Goal: Check status: Check status

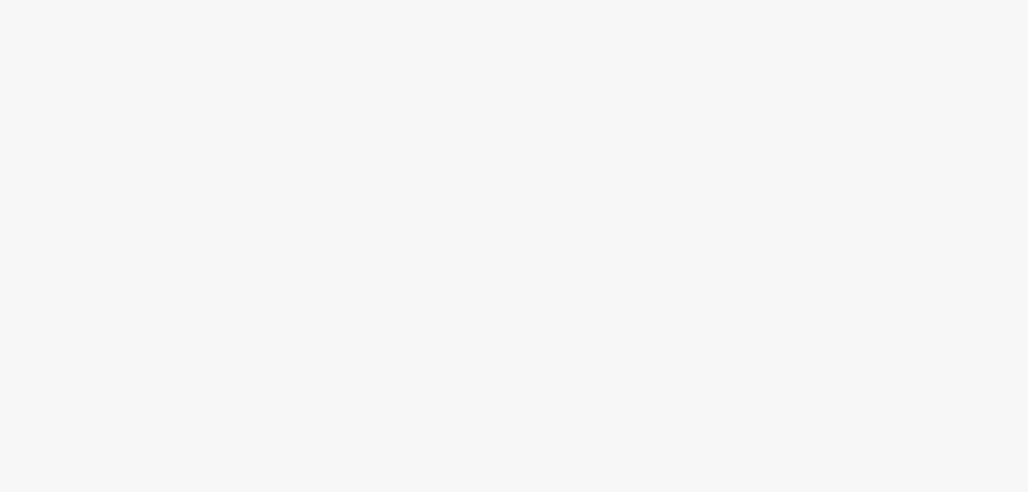
click at [729, 0] on html at bounding box center [514, 0] width 1028 height 0
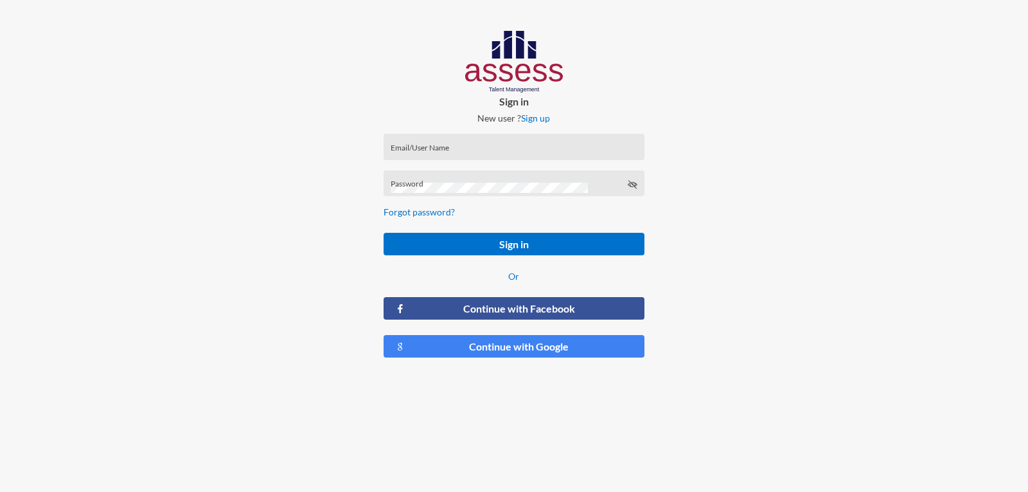
click at [489, 159] on div "Email/User Name" at bounding box center [514, 149] width 247 height 19
type input "ش1234"
click at [384, 233] on button "Sign in" at bounding box center [514, 244] width 260 height 22
click at [432, 149] on input "ش1234" at bounding box center [514, 151] width 247 height 10
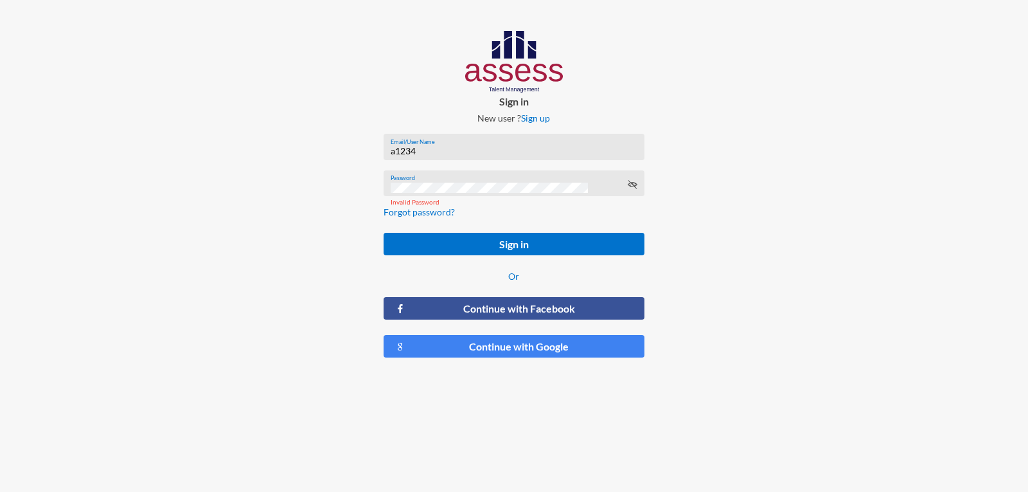
type input "a1234"
click at [384, 233] on button "Sign in" at bounding box center [514, 244] width 260 height 22
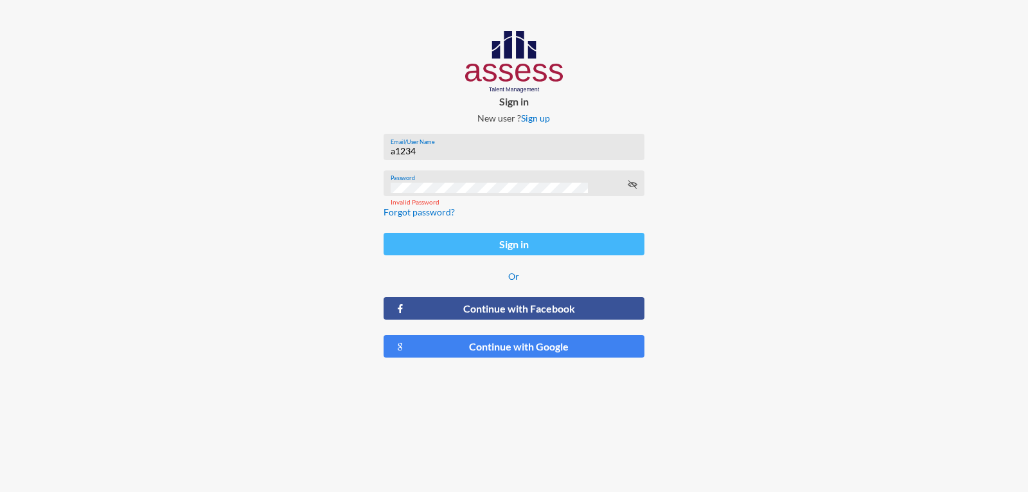
click at [484, 243] on button "Sign in" at bounding box center [514, 244] width 260 height 22
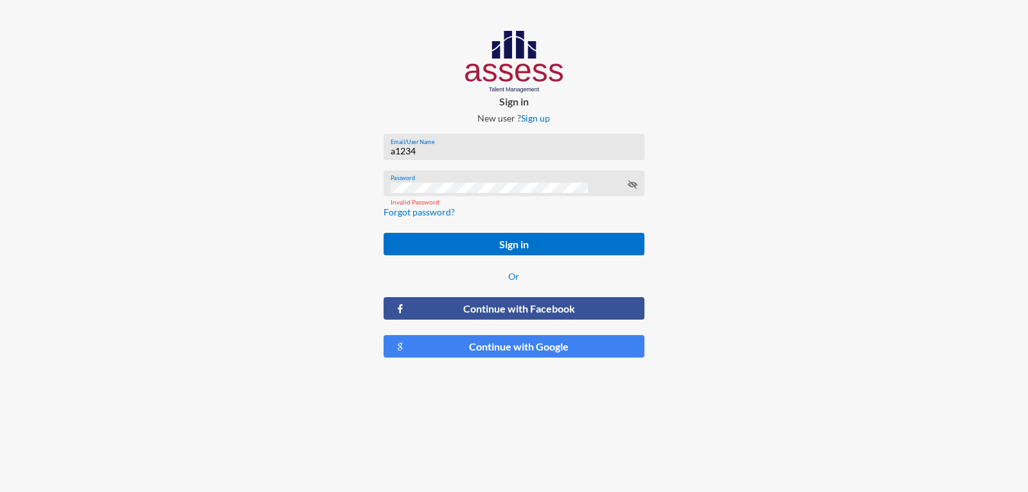
click at [635, 190] on div "Invalid Password" at bounding box center [514, 202] width 260 height 26
click at [634, 184] on icon at bounding box center [632, 184] width 10 height 10
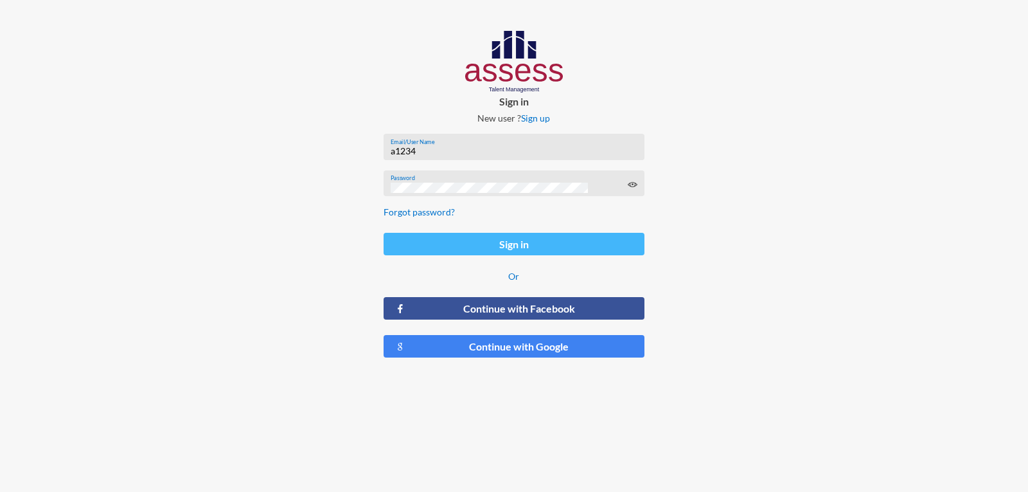
click at [465, 244] on button "Sign in" at bounding box center [514, 244] width 260 height 22
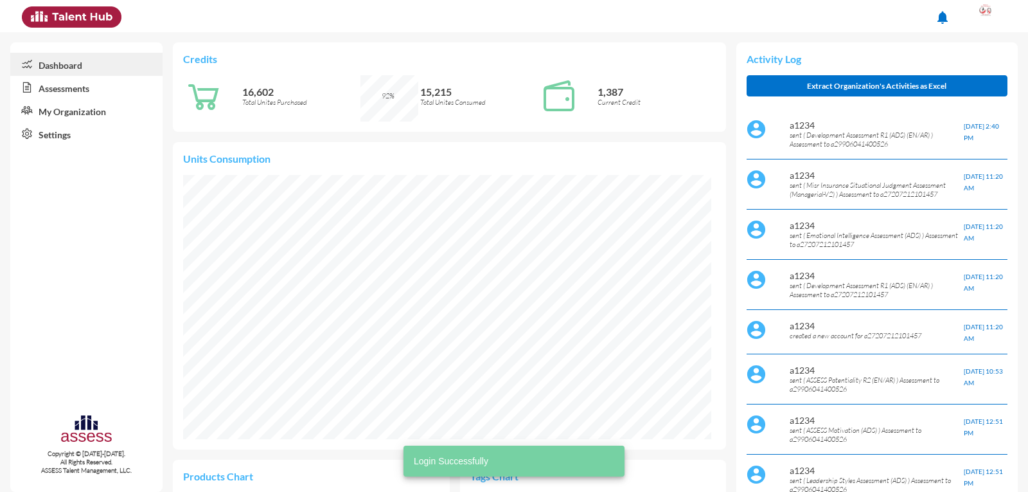
scroll to position [121, 244]
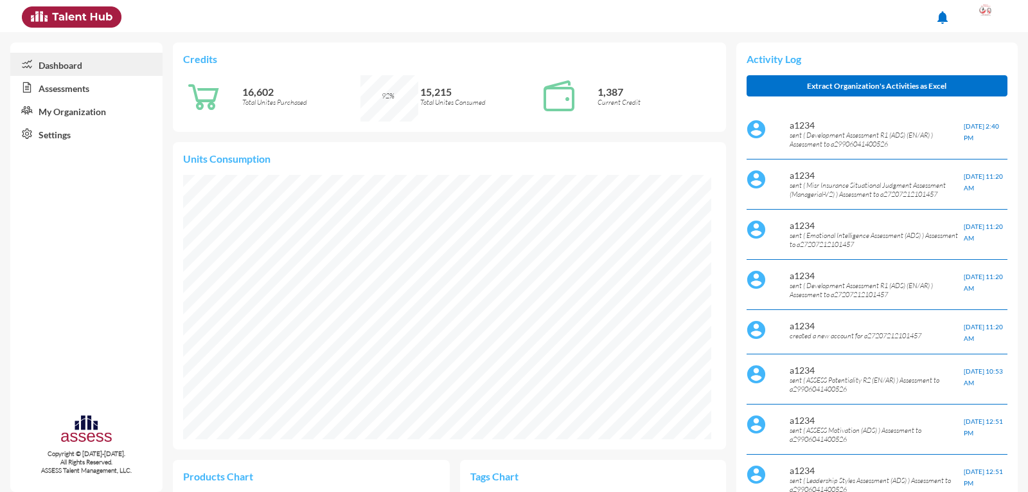
click at [41, 105] on link "My Organization" at bounding box center [86, 110] width 152 height 23
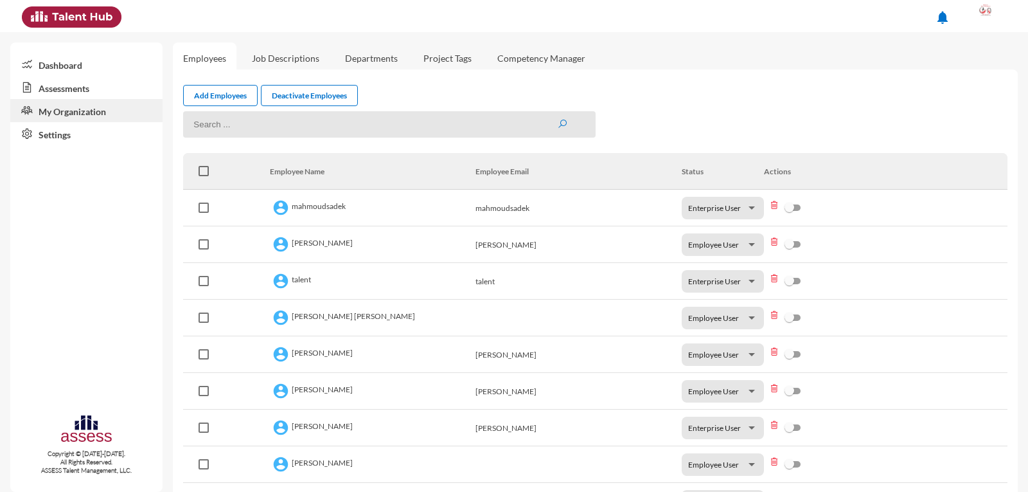
click at [26, 91] on icon at bounding box center [24, 87] width 28 height 13
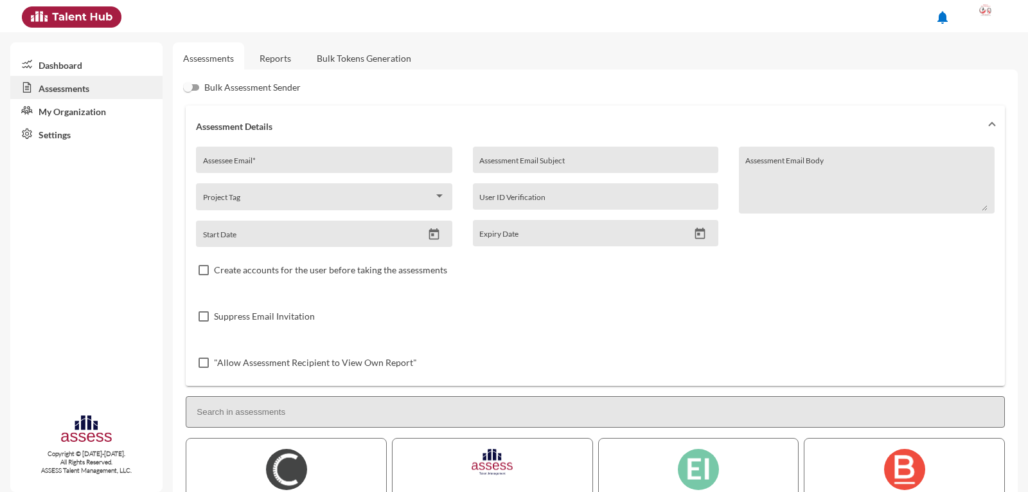
click at [280, 59] on link "Reports" at bounding box center [275, 57] width 52 height 31
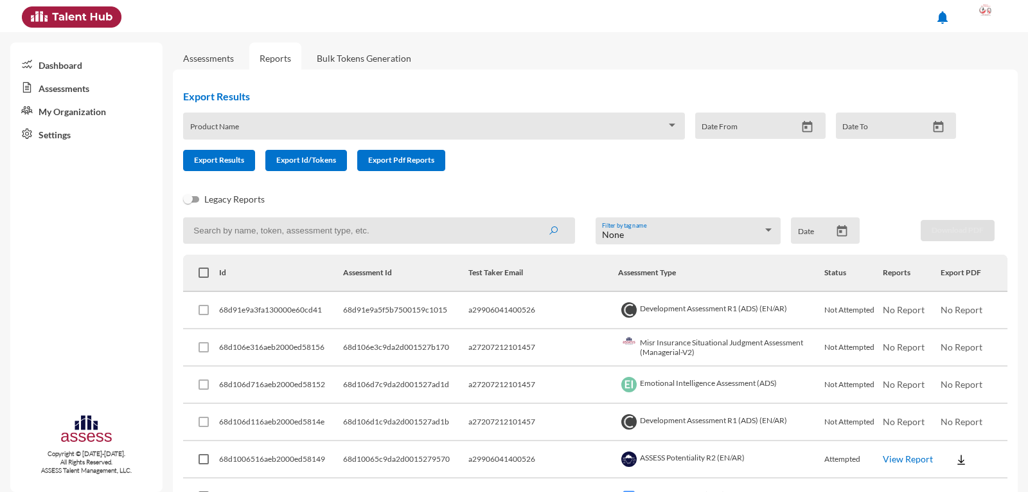
click at [290, 231] on input at bounding box center [378, 230] width 391 height 26
paste input "29901060101163"
type input "29901060101163"
click at [533, 218] on button "submit" at bounding box center [553, 229] width 41 height 23
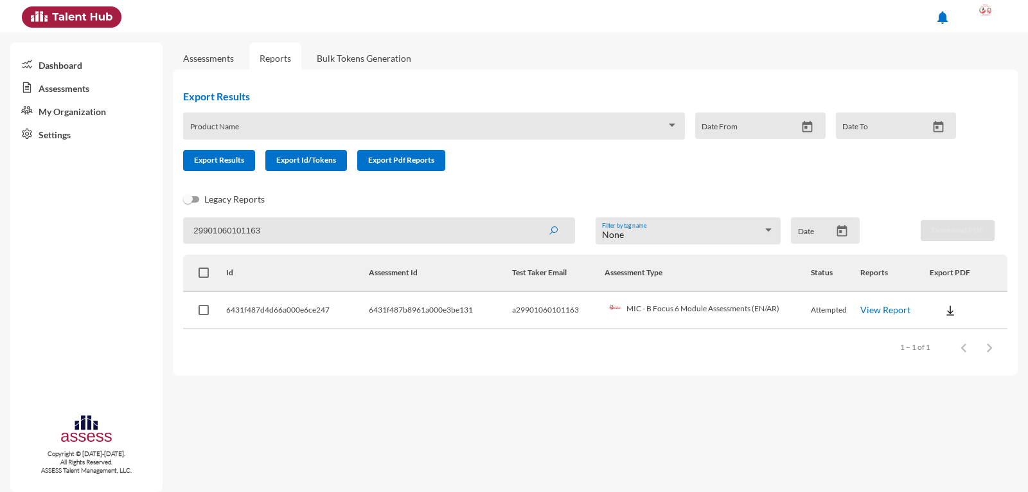
click at [879, 308] on link "View Report" at bounding box center [885, 309] width 50 height 11
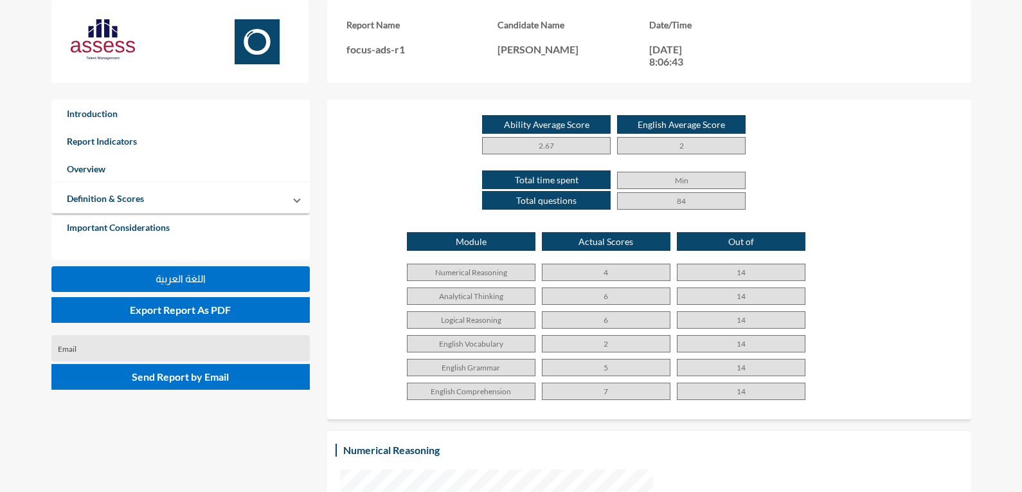
scroll to position [835, 0]
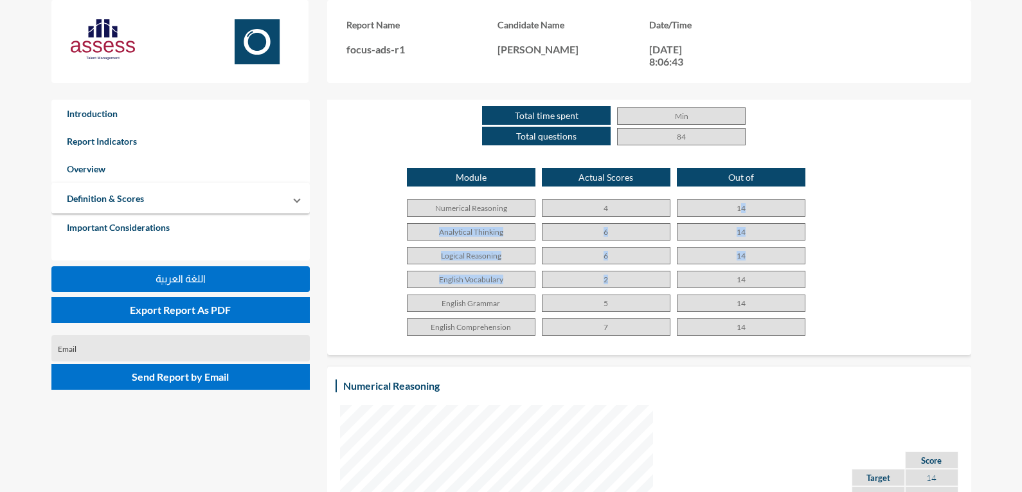
drag, startPoint x: 625, startPoint y: 204, endPoint x: 611, endPoint y: 290, distance: 87.3
click at [612, 287] on div "Module Actual Scores Out of Numerical Reasoning 4 14 Analytical Thinking 6 14 L…" at bounding box center [649, 255] width 618 height 174
click at [615, 339] on div "Module Actual Scores Out of Numerical Reasoning 4 14 Analytical Thinking 6 14 L…" at bounding box center [649, 255] width 618 height 174
